Goal: Find specific page/section: Find specific page/section

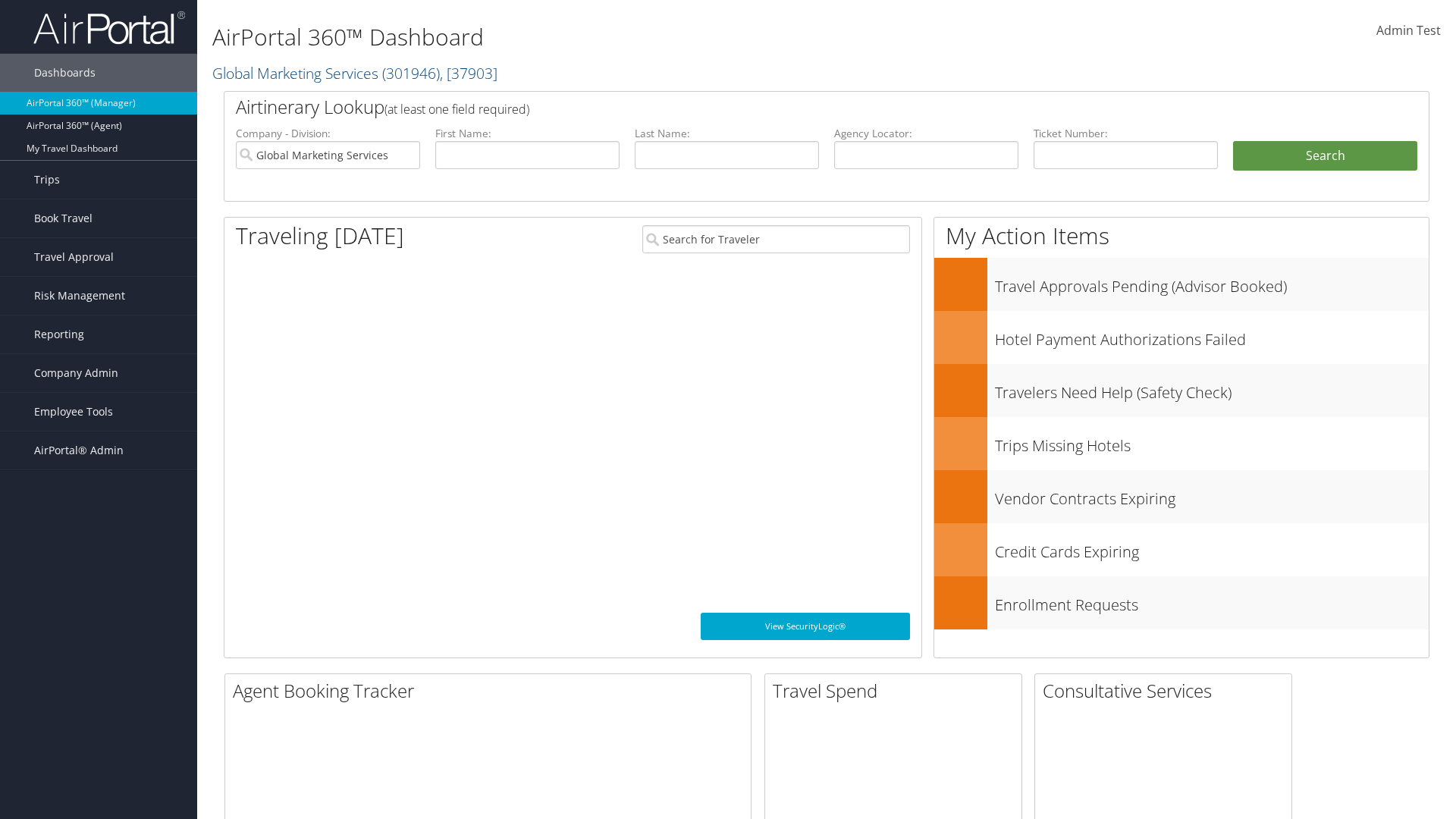
click at [98, 373] on span "Company Admin" at bounding box center [76, 373] width 85 height 38
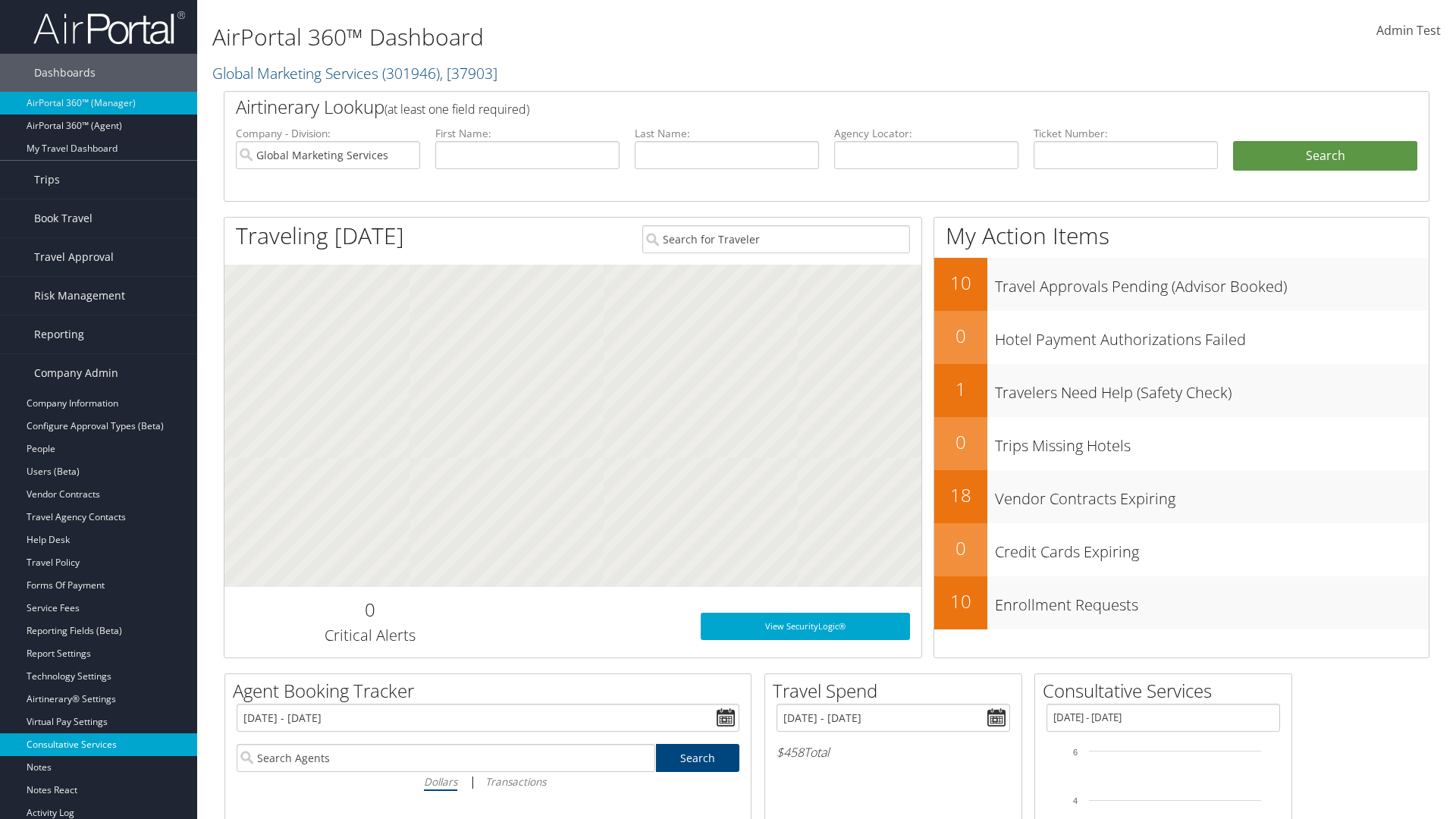
click at [98, 744] on link "Consultative Services" at bounding box center [98, 743] width 197 height 23
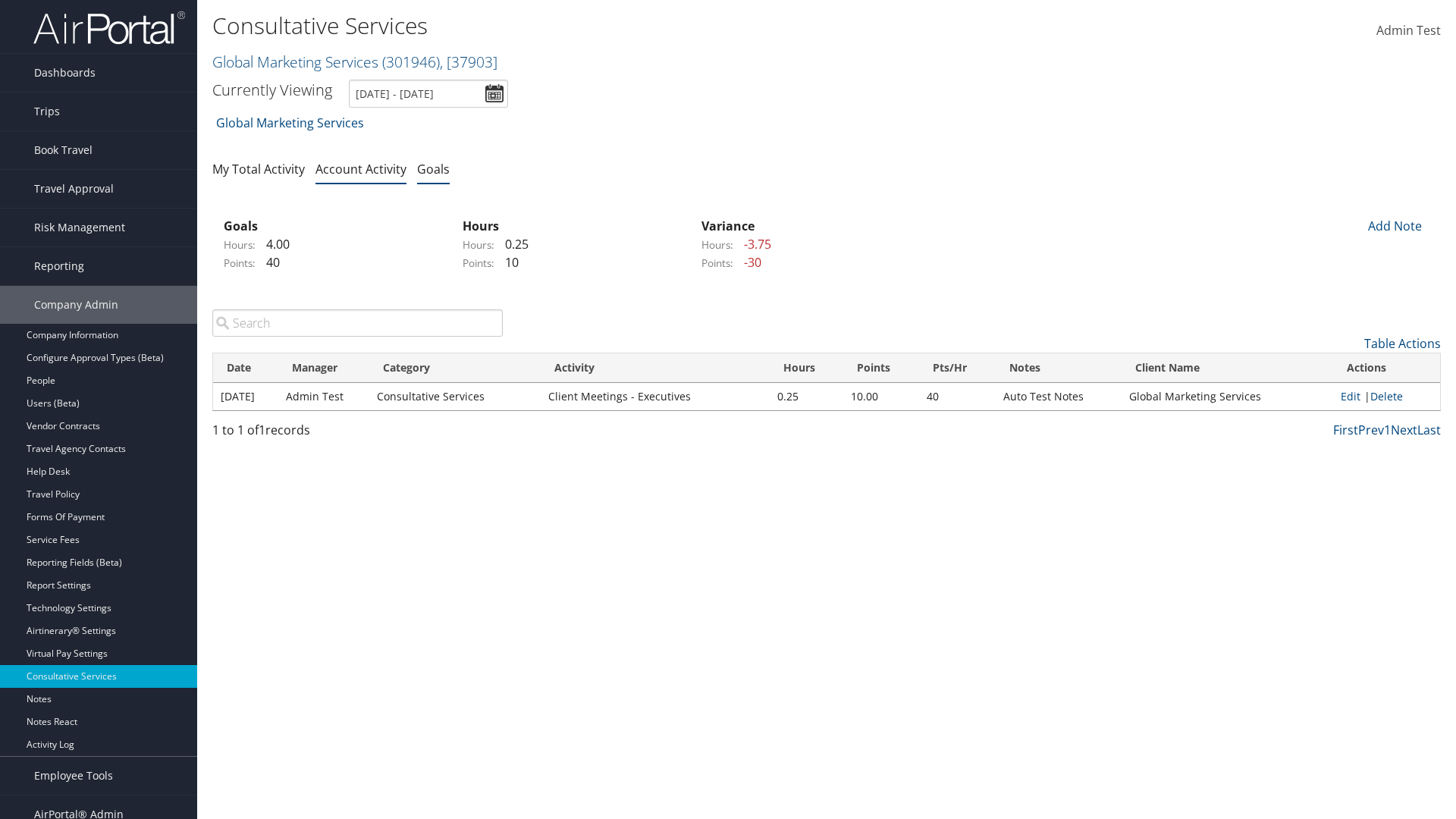
click at [433, 168] on link "Goals" at bounding box center [433, 169] width 33 height 17
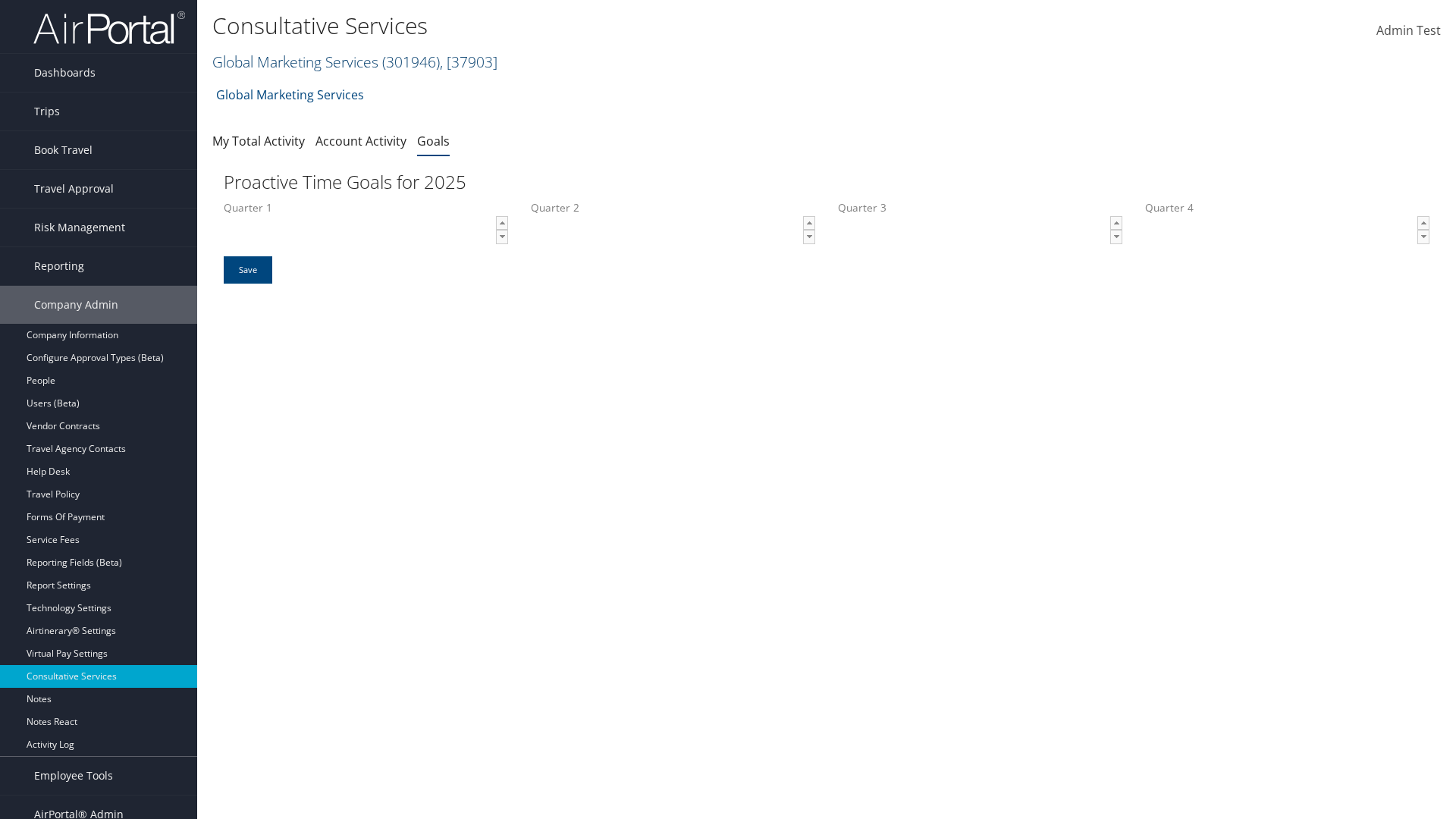
click at [293, 62] on link "Global Marketing Services ( 301946 ) , [ 37903 ]" at bounding box center [355, 62] width 285 height 21
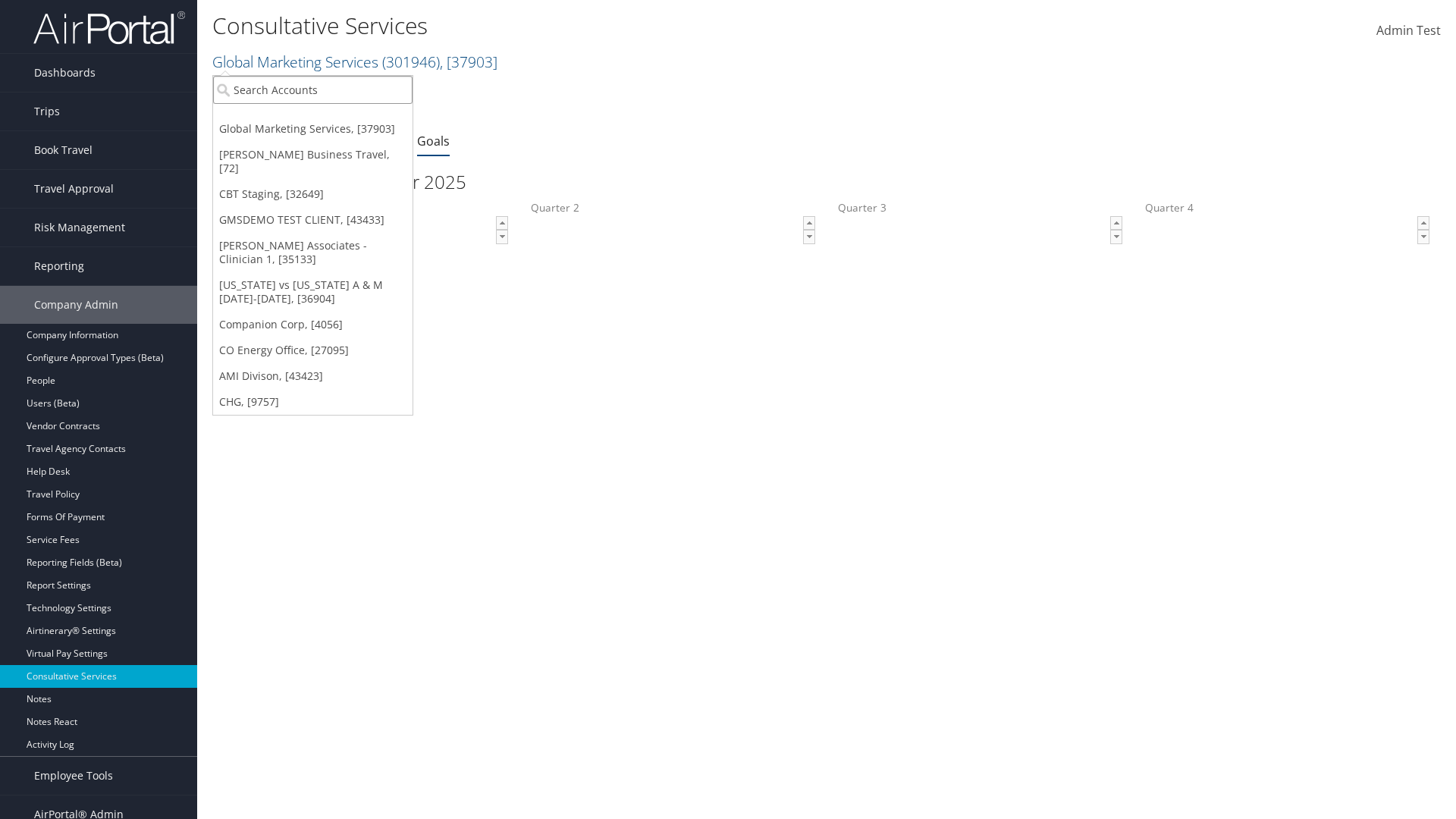
click at [312, 89] on input "search" at bounding box center [312, 89] width 200 height 28
type input "Global Marketing Services"
click at [327, 117] on div "Global Marketing Services (301946), [37903]" at bounding box center [327, 117] width 245 height 14
